Goal: Task Accomplishment & Management: Manage account settings

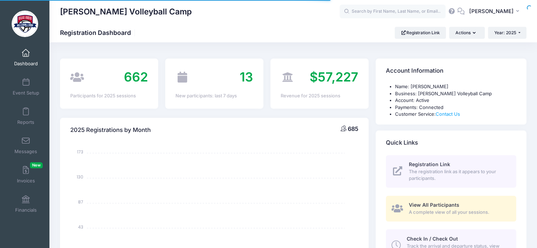
select select
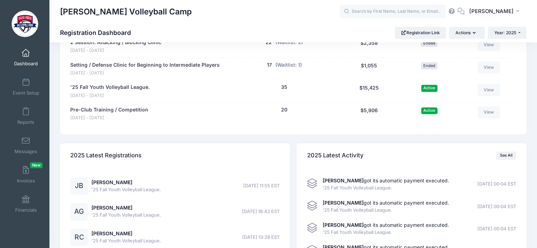
scroll to position [1000, 0]
click at [127, 85] on link "'25 Fall Youth Volleyball League." at bounding box center [109, 86] width 79 height 7
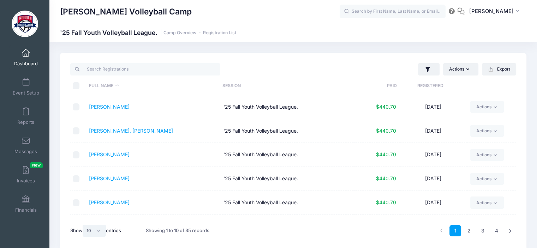
click at [100, 233] on select "All 10 25 50" at bounding box center [94, 231] width 23 height 12
select select "-1"
click at [84, 225] on select "All 10 25 50" at bounding box center [94, 231] width 23 height 12
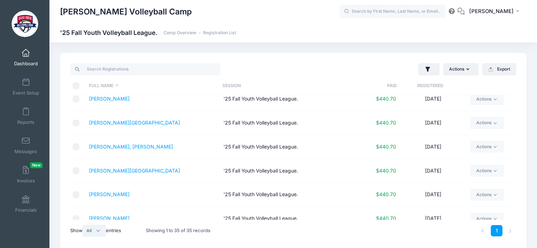
scroll to position [104, 0]
click at [469, 69] on button "Actions" at bounding box center [460, 69] width 35 height 12
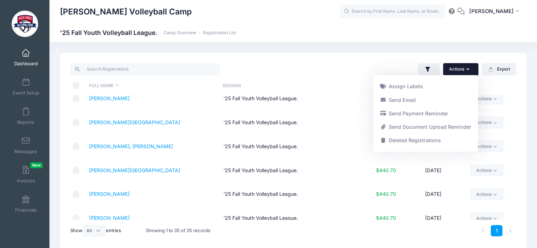
click at [291, 25] on div "David Rubio Volleyball Camp '25 Fall Youth Volleyball League. Camp Overview Reg…" at bounding box center [293, 32] width 488 height 19
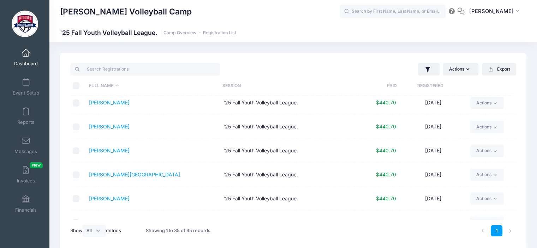
scroll to position [483, 0]
click at [113, 150] on link "[PERSON_NAME]" at bounding box center [109, 150] width 41 height 6
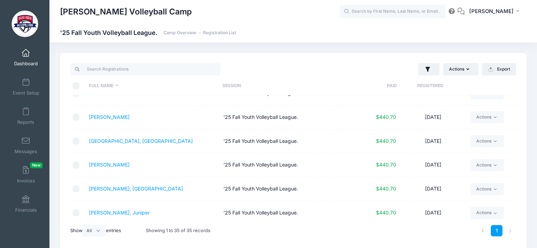
scroll to position [288, 0]
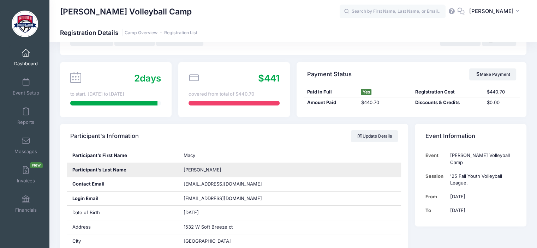
scroll to position [46, 0]
